Goal: Transaction & Acquisition: Subscribe to service/newsletter

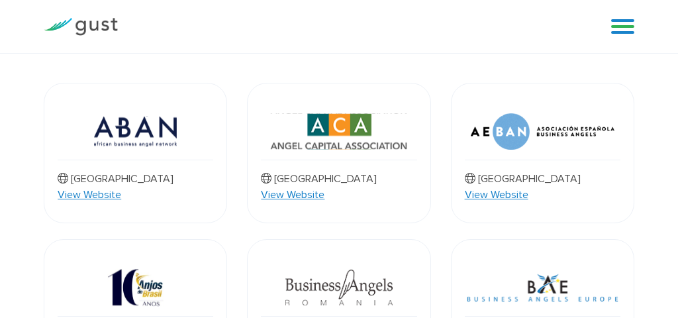
scroll to position [287, 0]
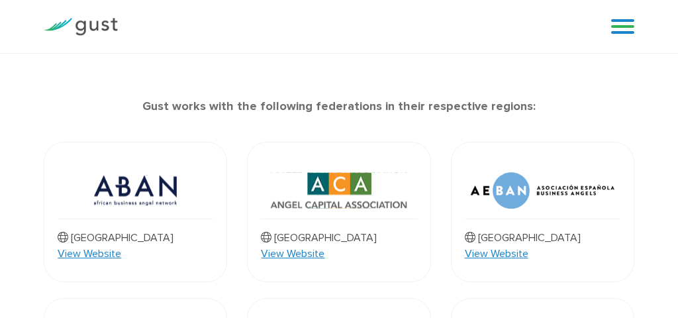
click at [325, 246] on link "View Website" at bounding box center [293, 254] width 64 height 16
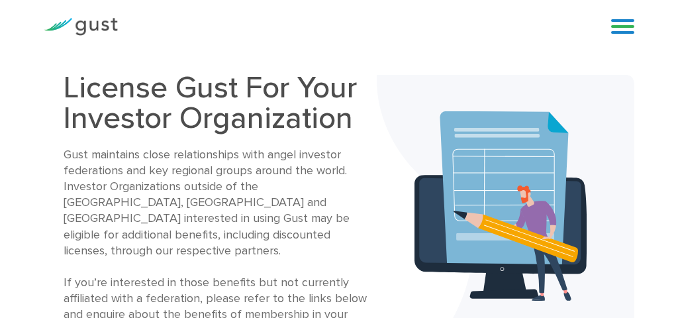
click at [622, 27] on link at bounding box center [622, 27] width 23 height 20
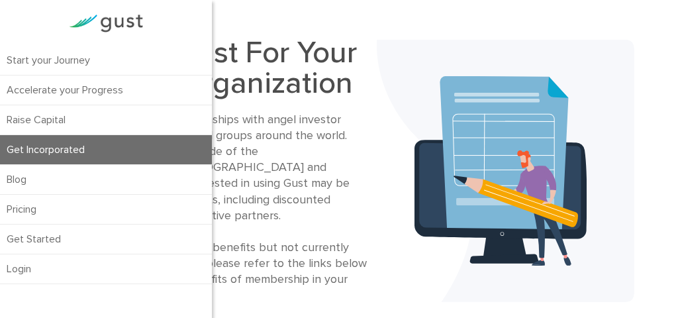
scroll to position [40, 0]
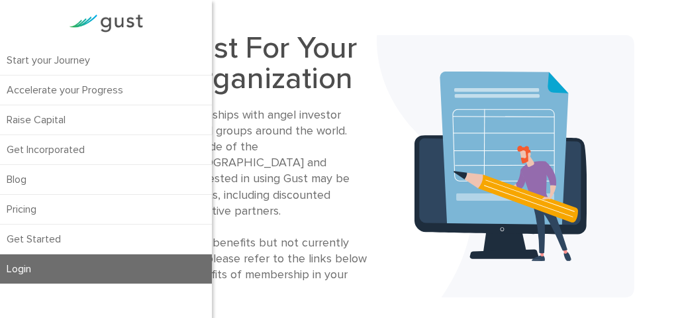
click at [41, 263] on link "Login" at bounding box center [106, 268] width 212 height 29
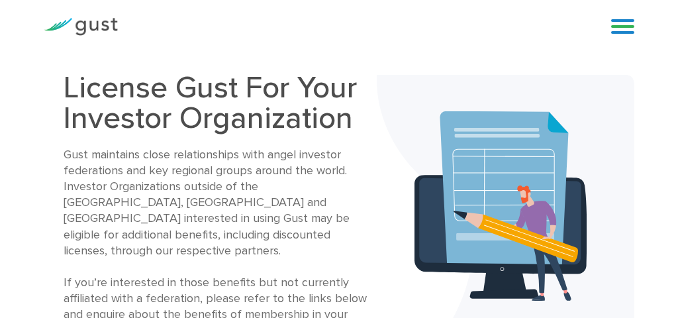
click at [620, 30] on link at bounding box center [622, 27] width 23 height 20
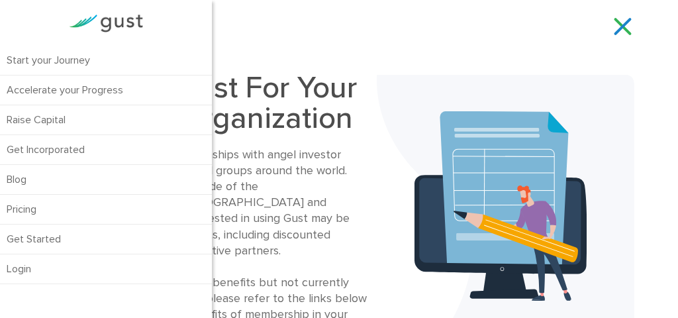
click at [395, 48] on div "Start your Journey Accelerate your Progress Raise Capital Get Incorporated Blog…" at bounding box center [339, 26] width 611 height 53
click at [260, 152] on div "Gust maintains close relationships with angel investor federations and key regi…" at bounding box center [220, 242] width 313 height 191
click at [321, 89] on h1 "License Gust For Your Investor Organization" at bounding box center [220, 103] width 313 height 61
click at [625, 23] on link at bounding box center [622, 27] width 23 height 20
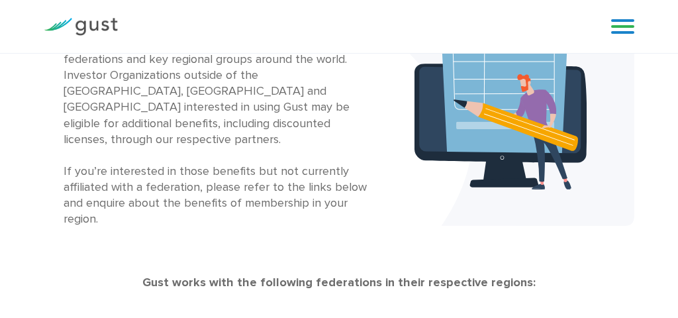
scroll to position [115, 0]
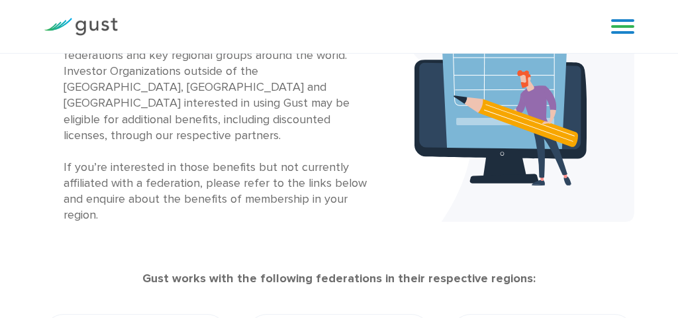
click at [619, 34] on link at bounding box center [622, 27] width 23 height 20
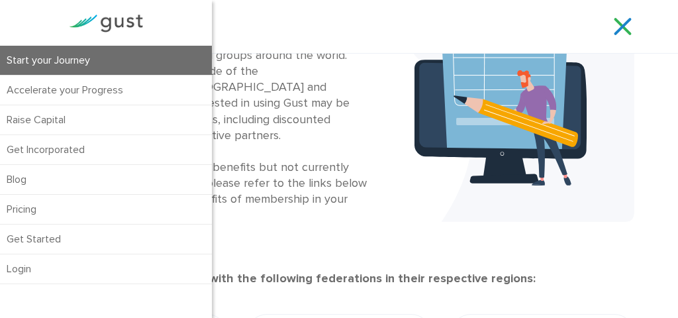
click at [79, 62] on link "Start your Journey" at bounding box center [106, 60] width 212 height 29
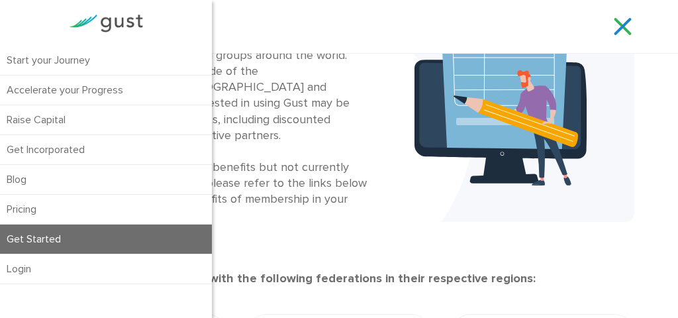
click at [63, 238] on link "Get Started" at bounding box center [106, 239] width 212 height 29
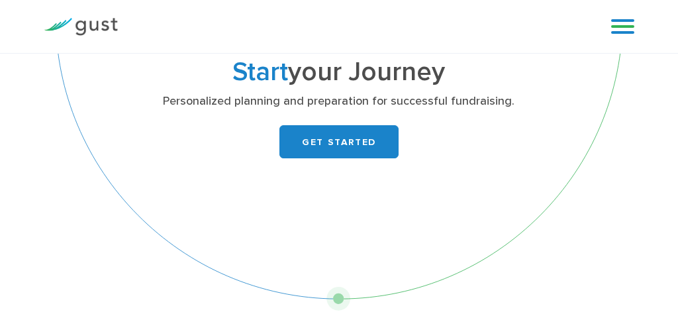
scroll to position [68, 0]
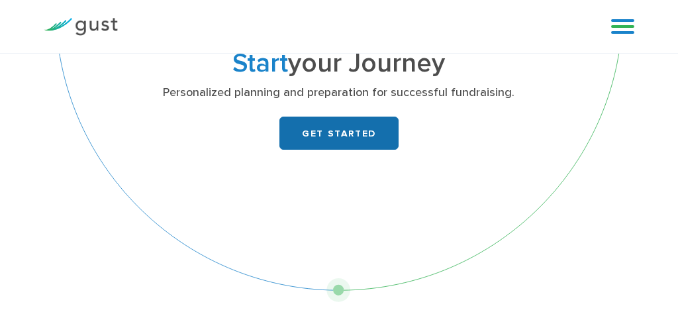
click at [334, 134] on link "GET STARTED" at bounding box center [338, 133] width 119 height 33
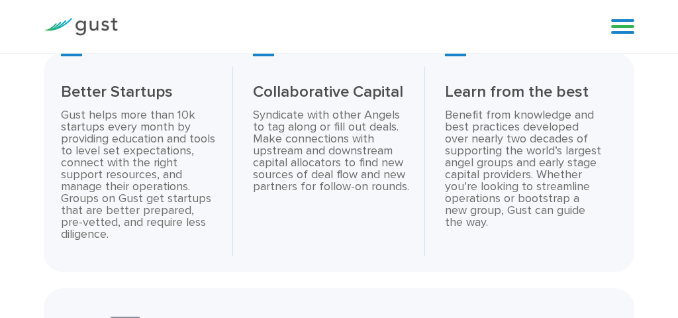
scroll to position [2248, 0]
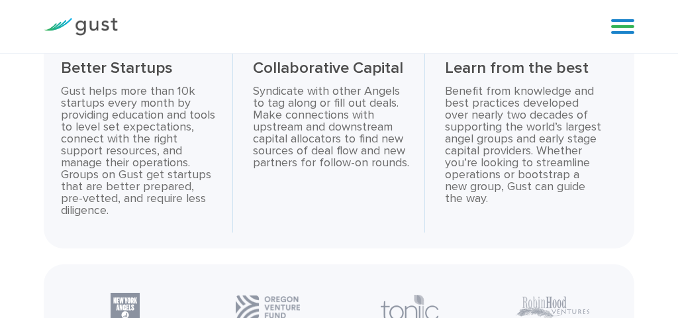
click at [633, 21] on link at bounding box center [622, 27] width 23 height 20
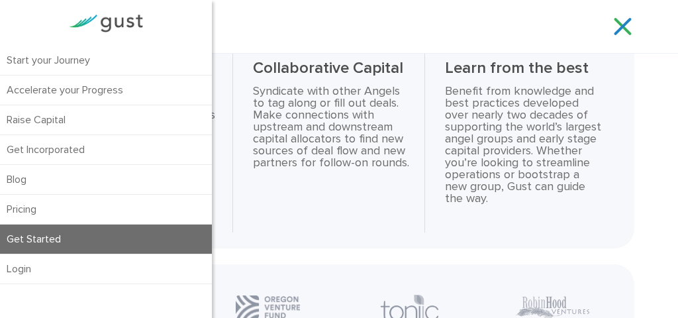
click at [46, 247] on link "Get Started" at bounding box center [106, 239] width 212 height 29
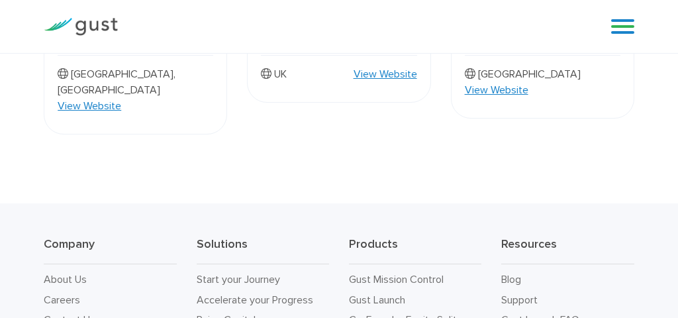
scroll to position [1407, 0]
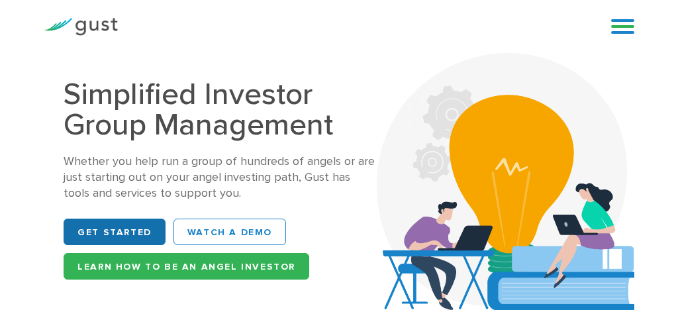
click at [126, 232] on link "Get Started" at bounding box center [115, 232] width 102 height 26
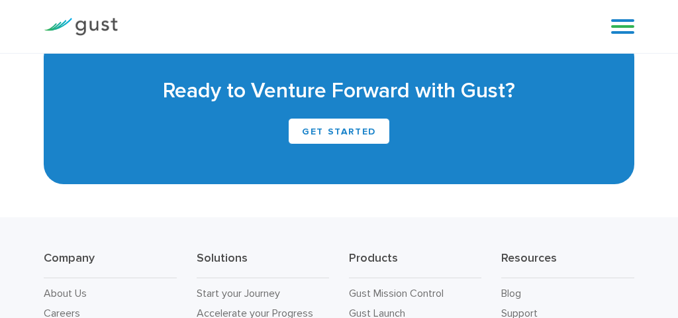
scroll to position [3528, 0]
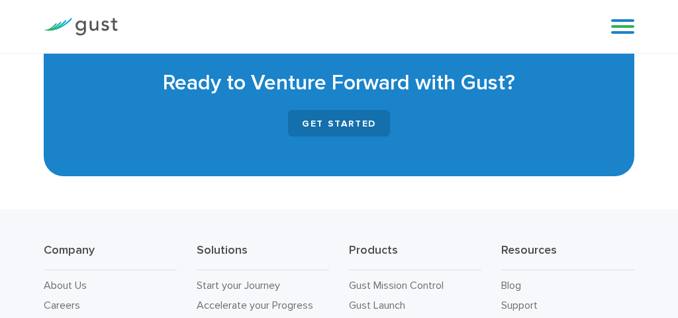
click at [366, 136] on link "GET STARTED" at bounding box center [339, 123] width 102 height 26
